Goal: Communication & Community: Answer question/provide support

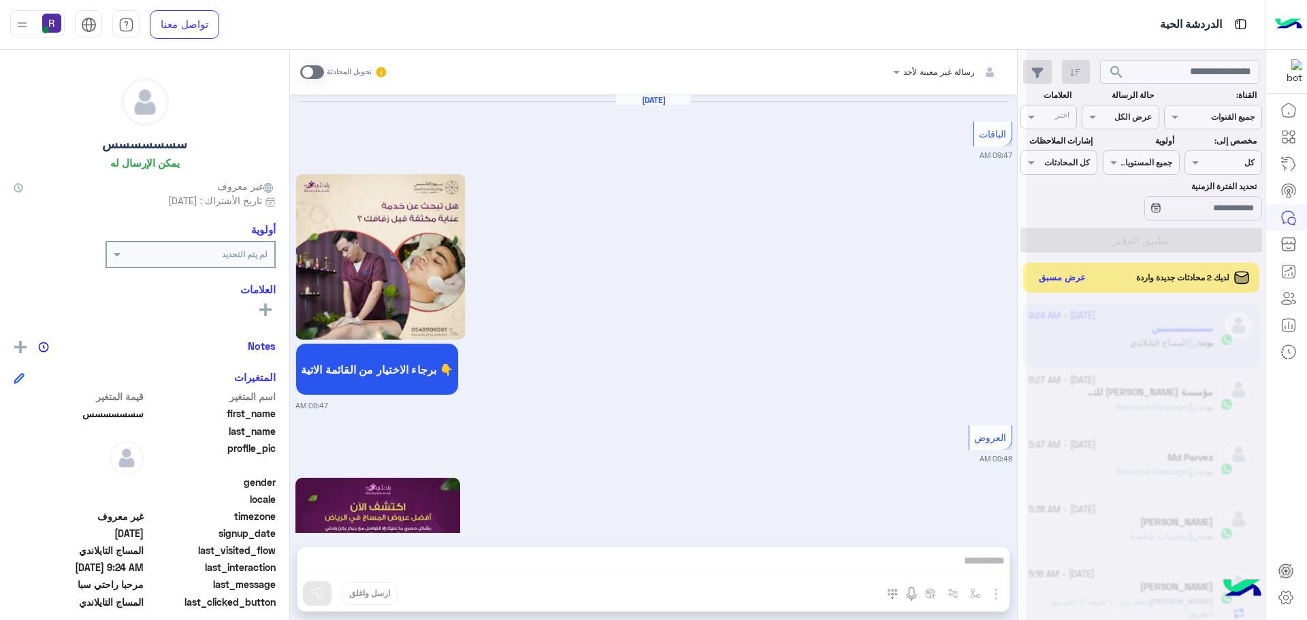
scroll to position [2243, 0]
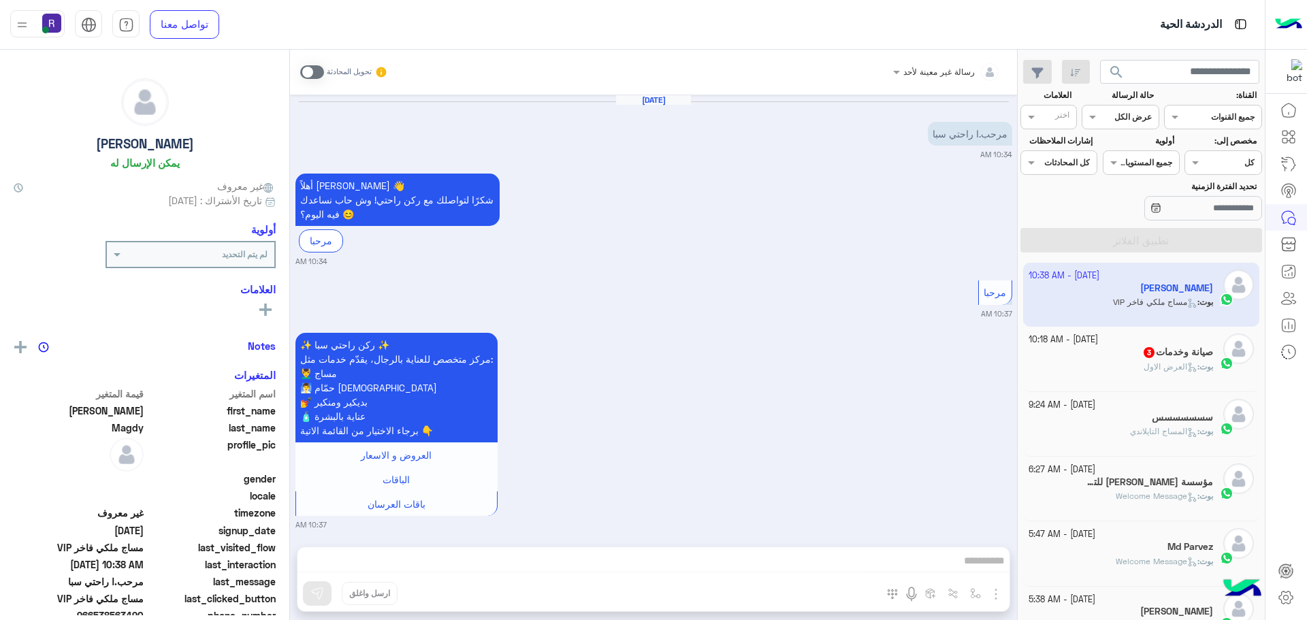
scroll to position [510, 0]
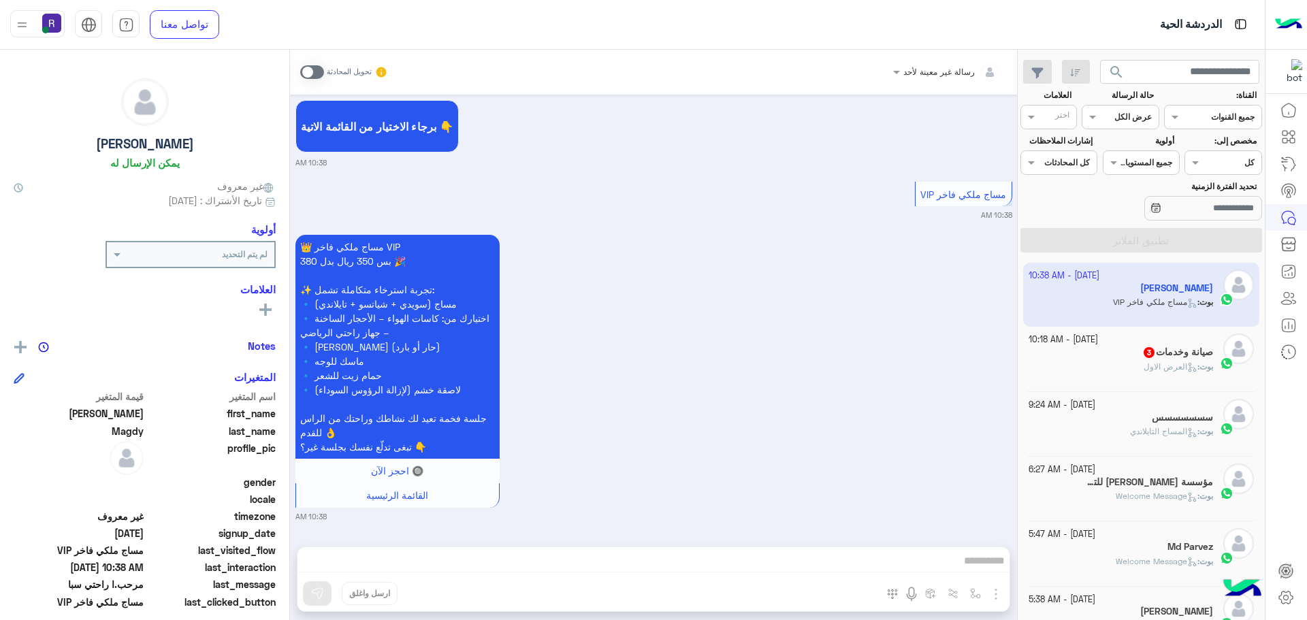
click at [1115, 372] on div "بوت : العرض الاول" at bounding box center [1120, 373] width 185 height 24
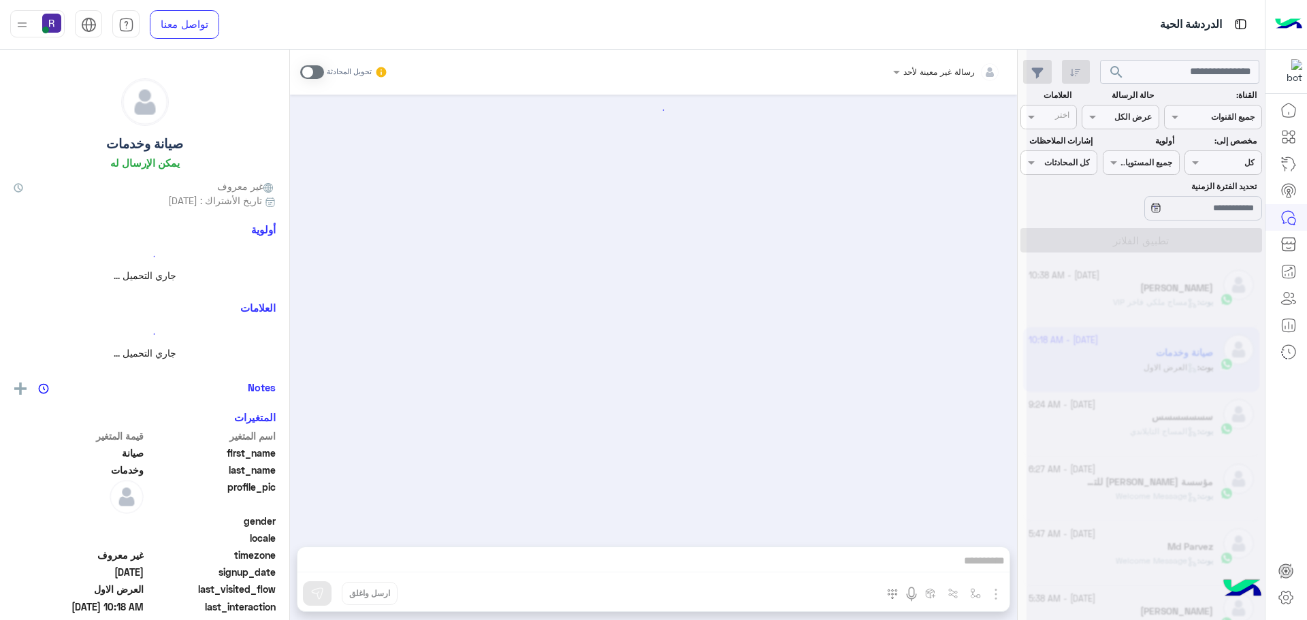
scroll to position [1946, 0]
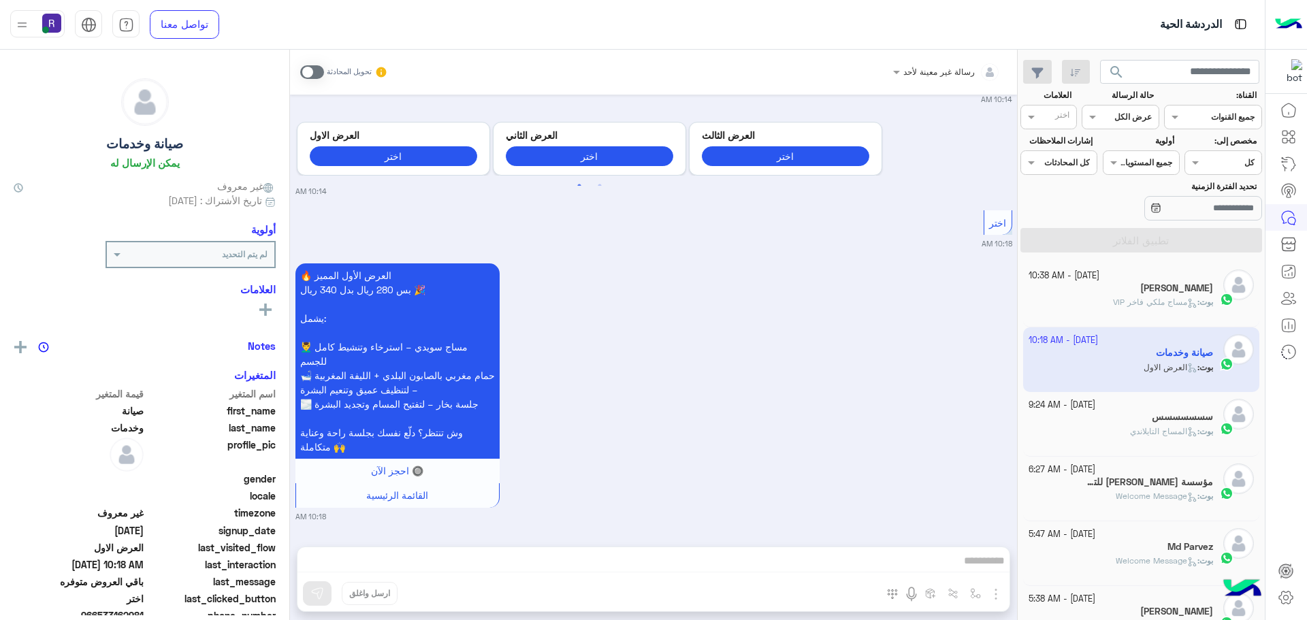
click at [1109, 433] on div "بوت : المساج التايلاندي" at bounding box center [1120, 437] width 185 height 24
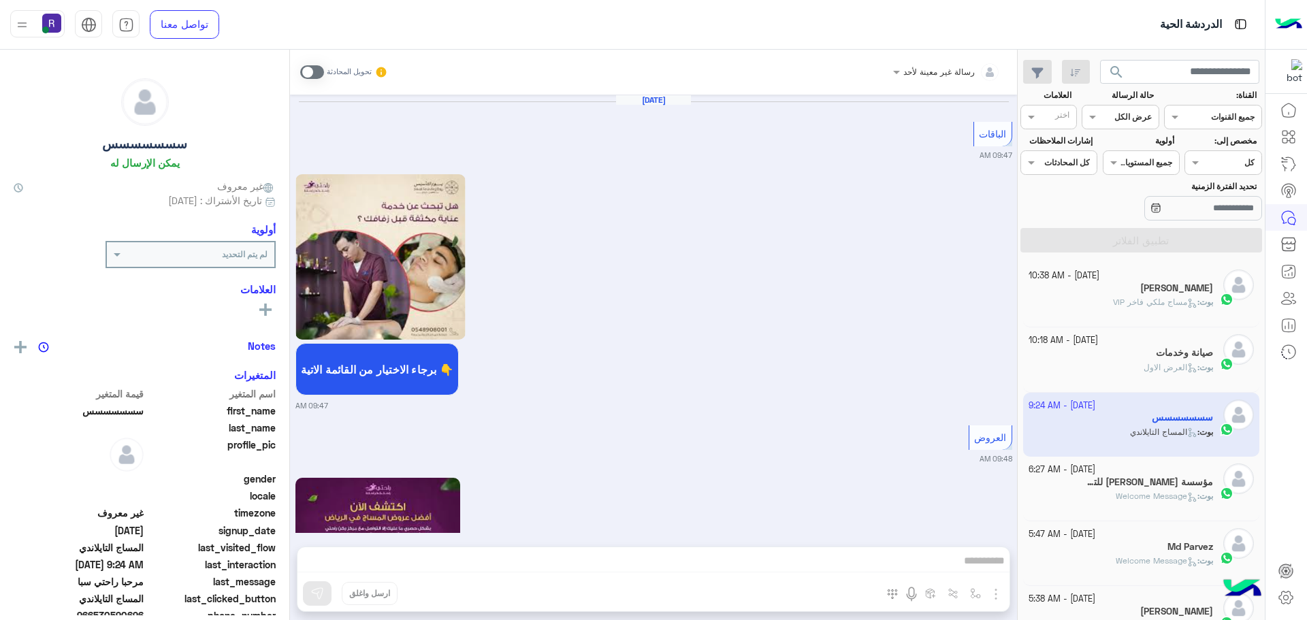
scroll to position [2084, 0]
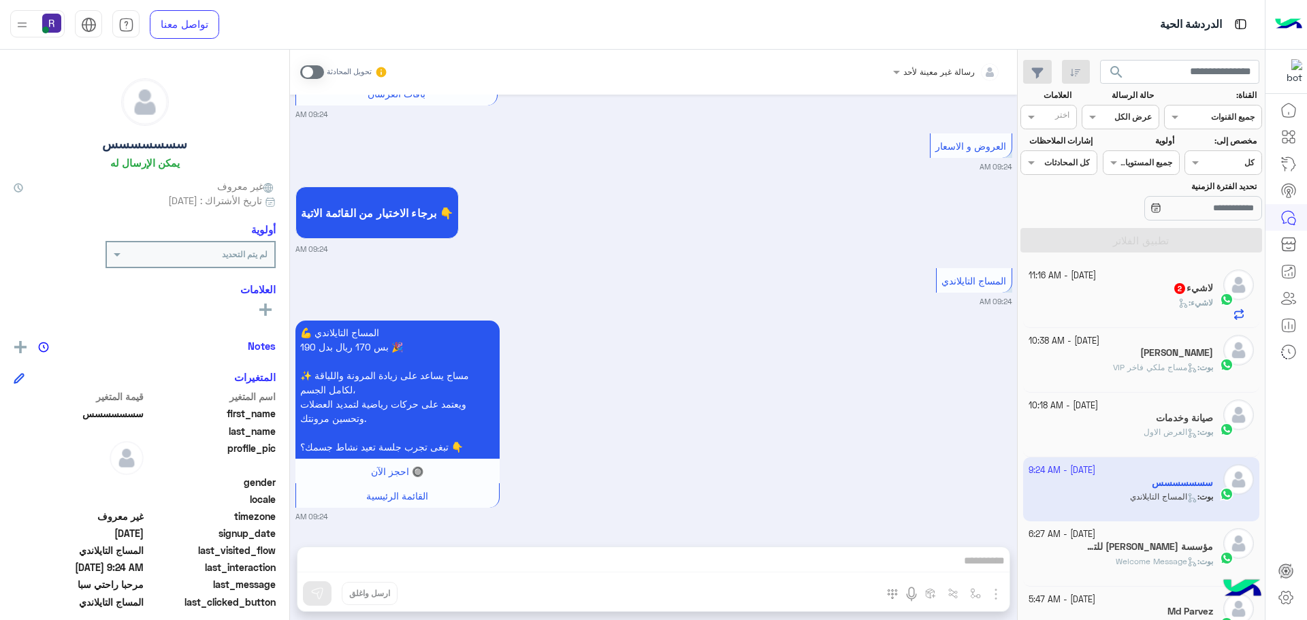
click at [1166, 293] on div "ْلاشيء 2" at bounding box center [1120, 289] width 185 height 14
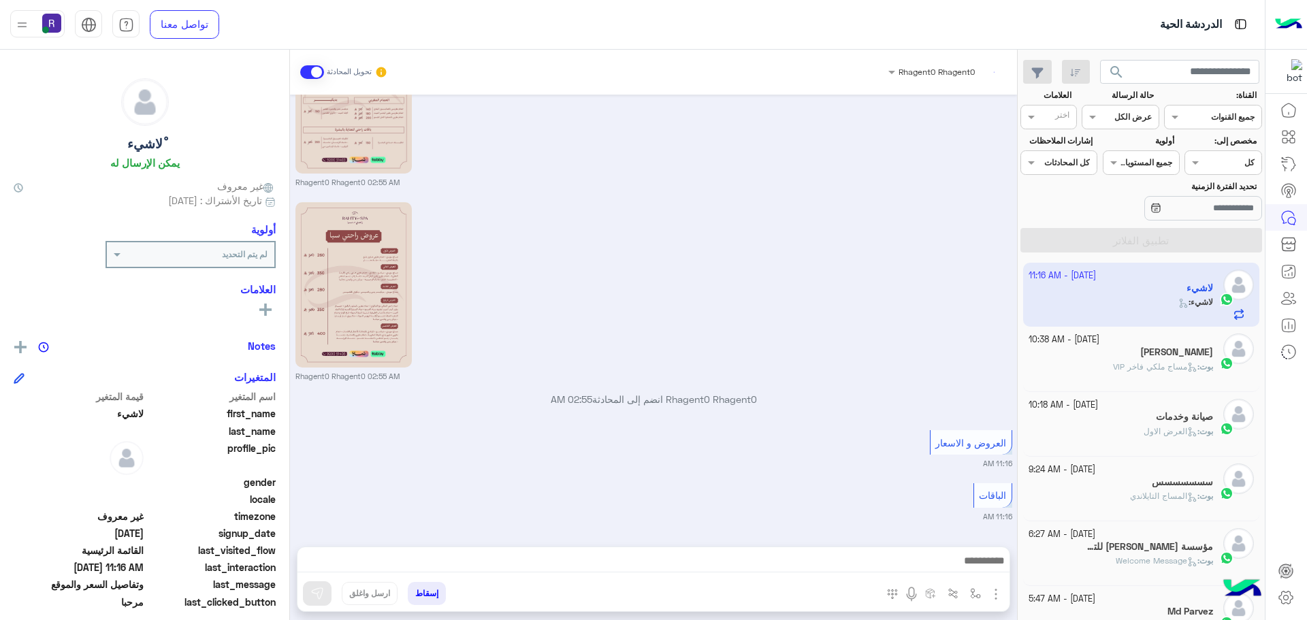
scroll to position [955, 0]
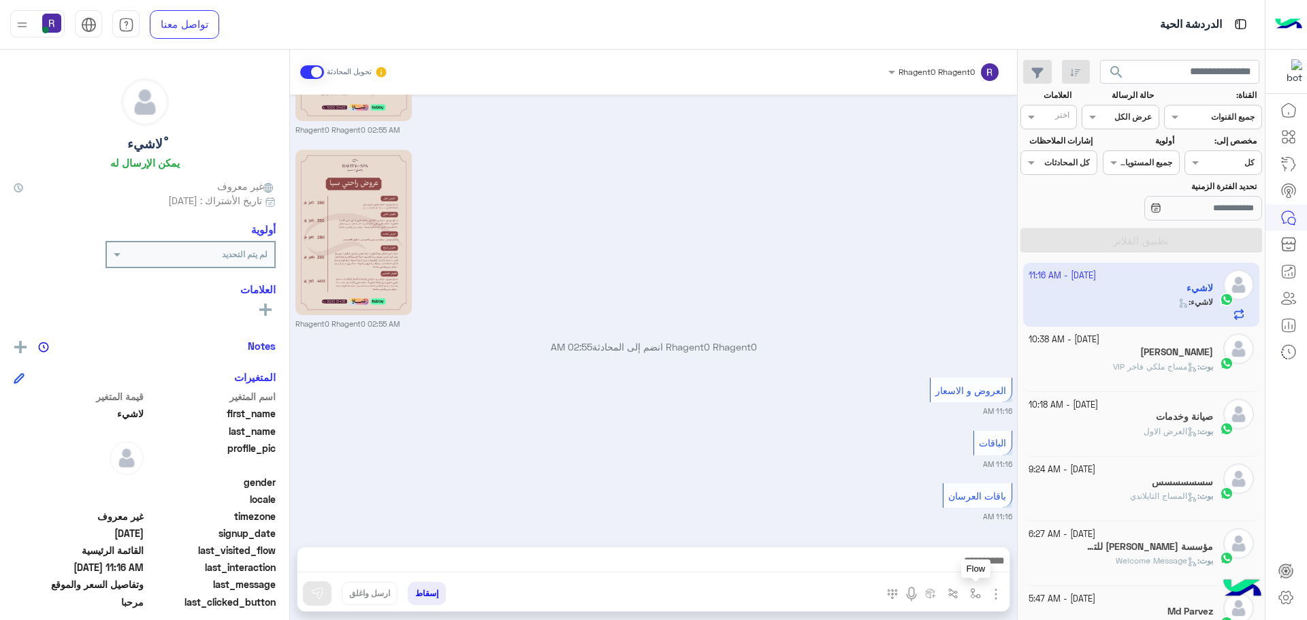
click at [970, 595] on img "button" at bounding box center [975, 593] width 11 height 11
click at [932, 557] on input "text" at bounding box center [945, 561] width 69 height 12
type input "*"
type input "***"
click at [920, 461] on span "باقات العرسان" at bounding box center [947, 463] width 63 height 12
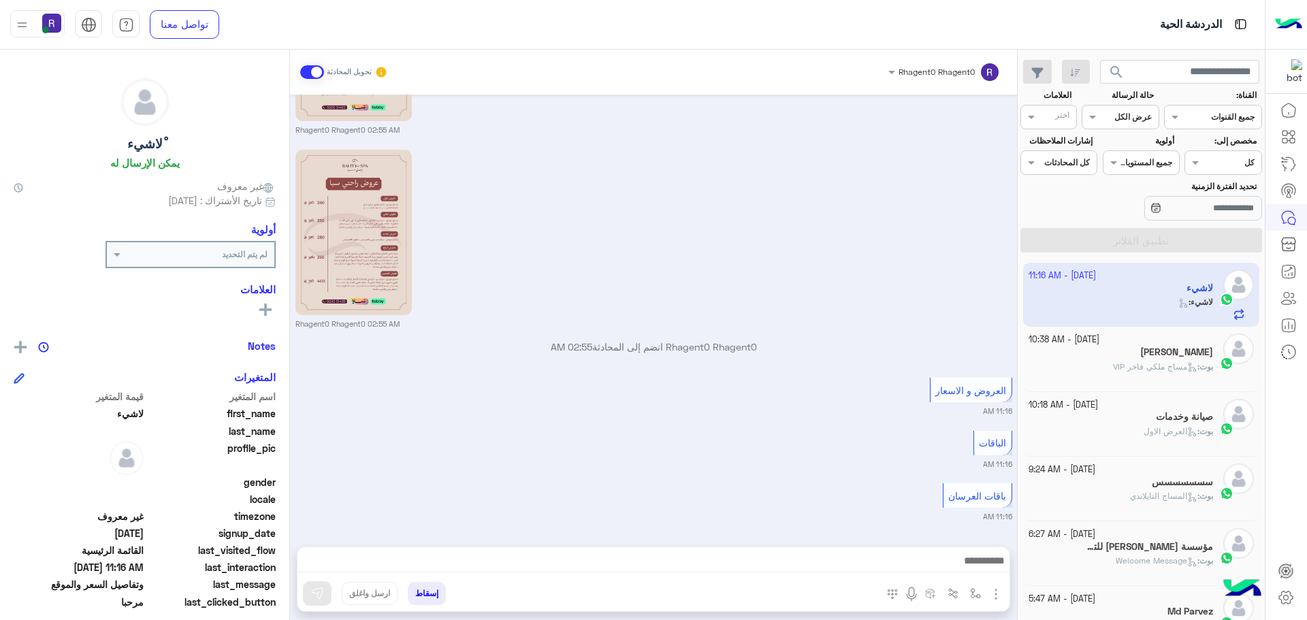
type textarea "**********"
click at [318, 592] on img at bounding box center [317, 594] width 14 height 14
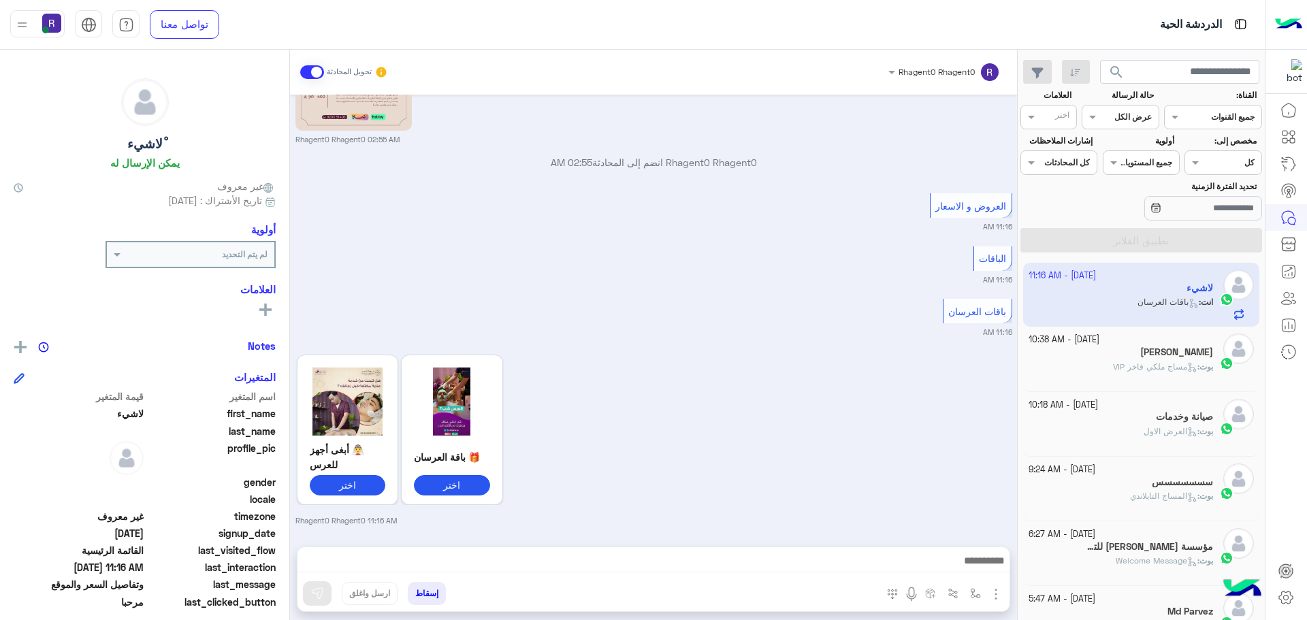
scroll to position [1143, 0]
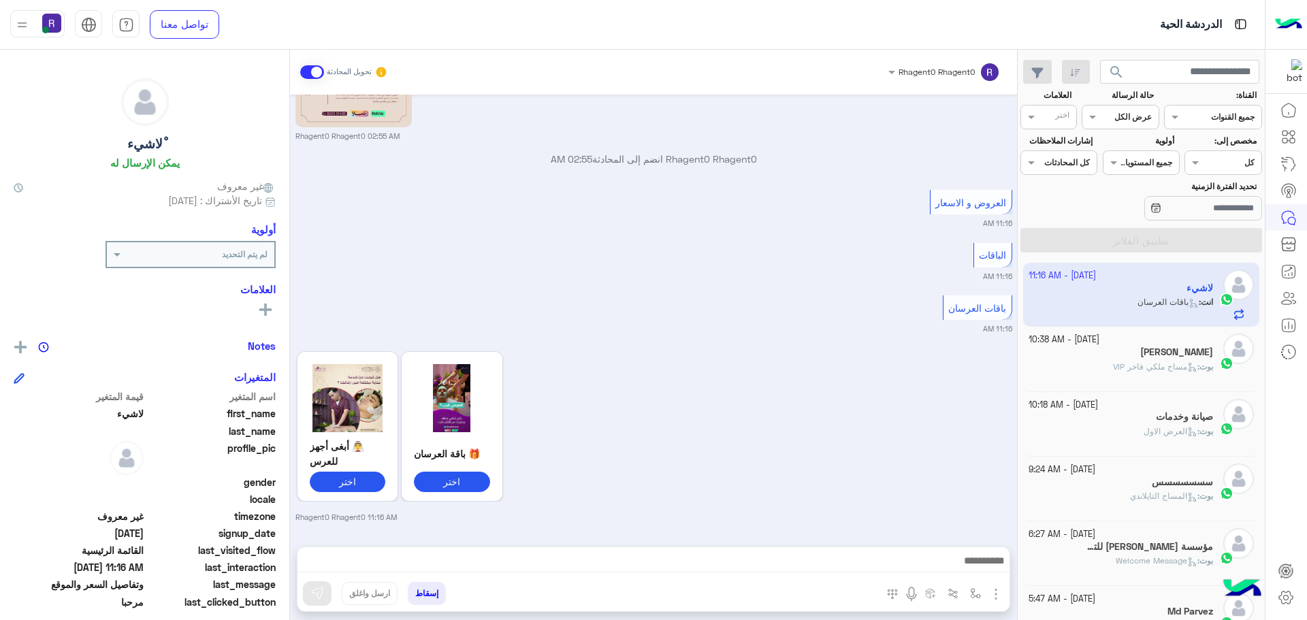
click at [998, 593] on img "button" at bounding box center [995, 594] width 16 height 16
click at [971, 558] on span "الصور" at bounding box center [969, 565] width 25 height 16
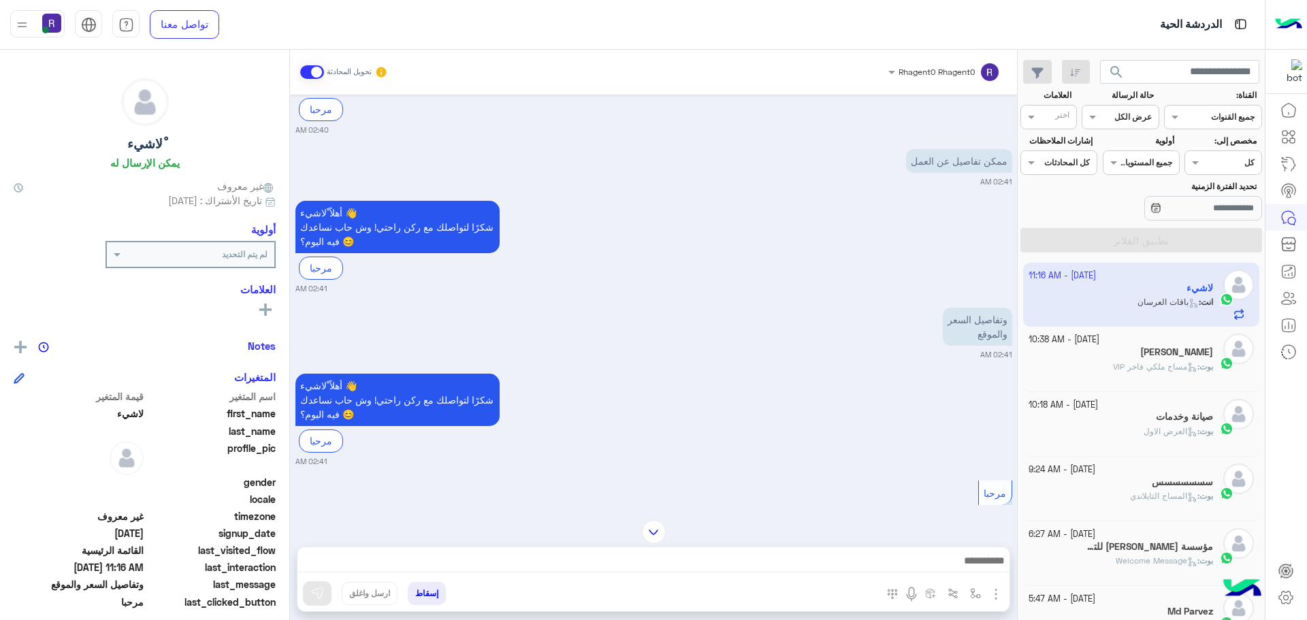
scroll to position [0, 0]
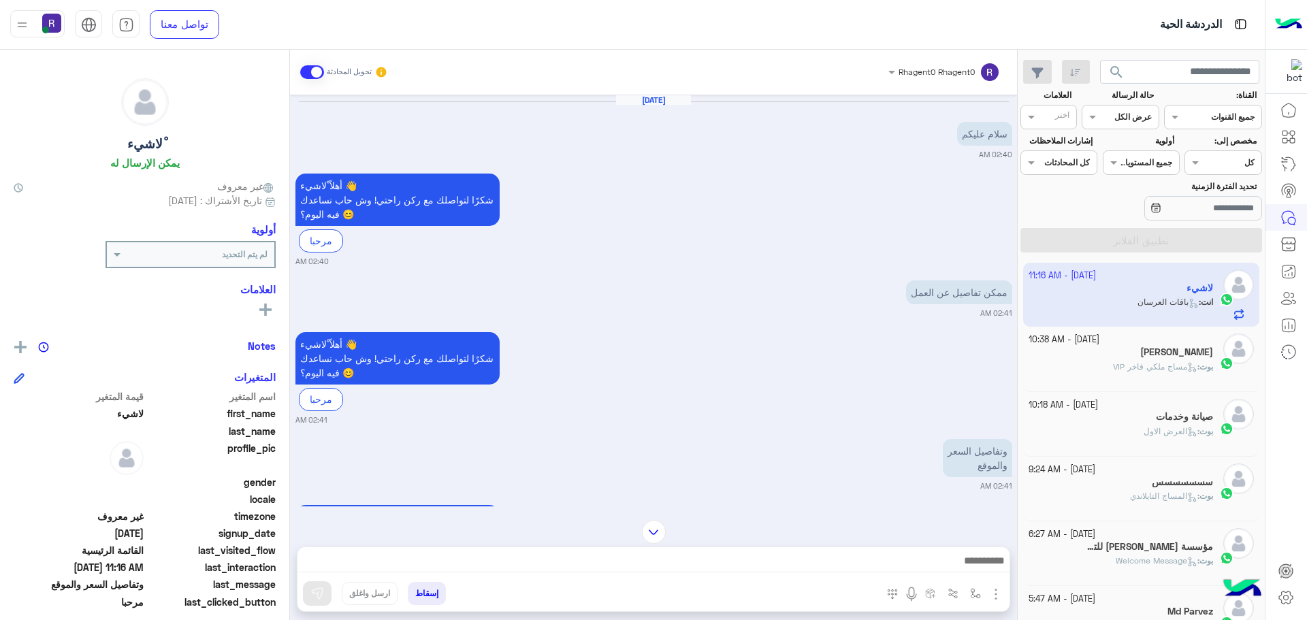
click at [305, 72] on span at bounding box center [312, 72] width 24 height 14
